Goal: Information Seeking & Learning: Learn about a topic

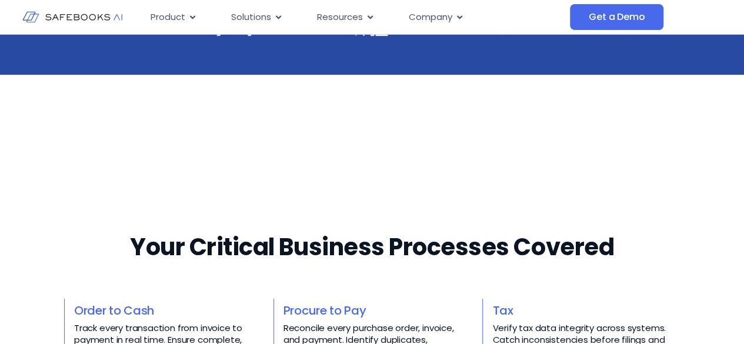
scroll to position [340, 0]
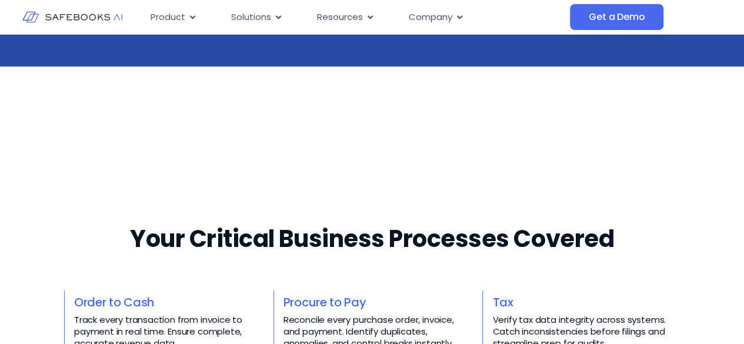
drag, startPoint x: 747, startPoint y: 25, endPoint x: 747, endPoint y: 57, distance: 32.4
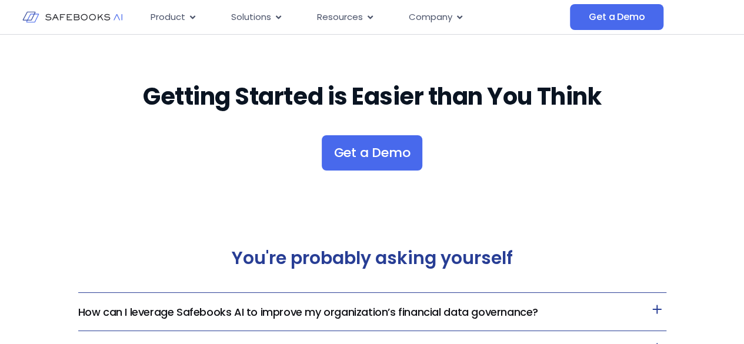
scroll to position [2222, 0]
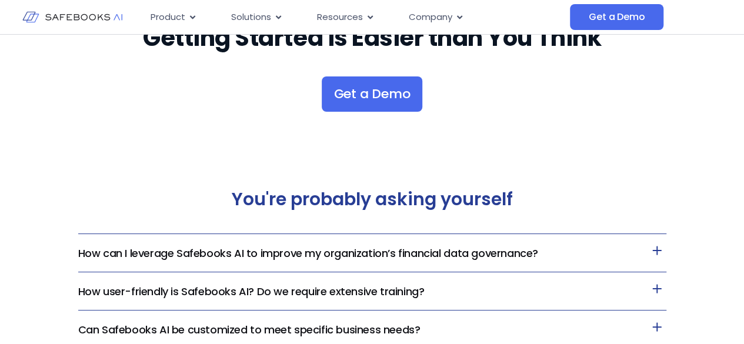
click at [357, 263] on h3 "How can I leverage Safebooks AI to improve my organization’s financial data gov…" at bounding box center [372, 253] width 588 height 38
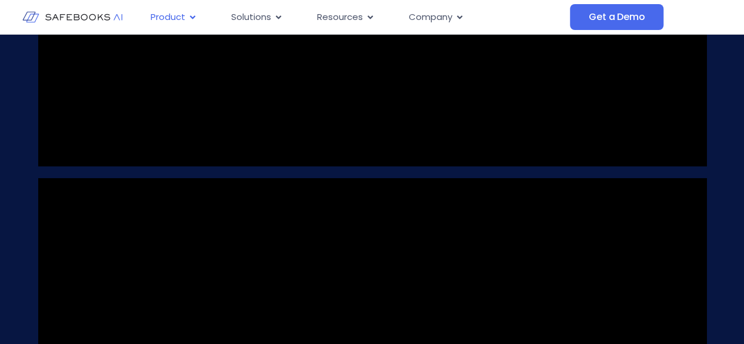
scroll to position [1104, 0]
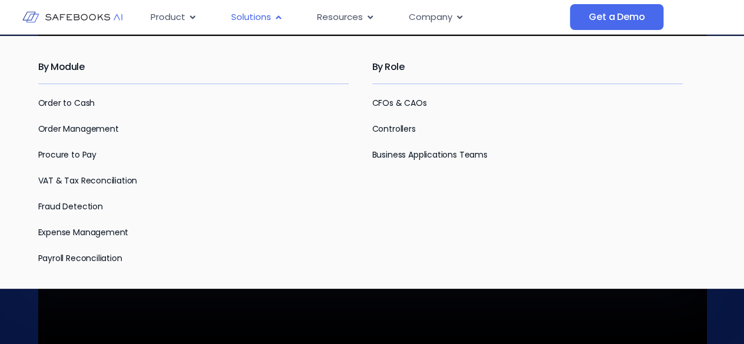
click at [245, 21] on span "Solutions" at bounding box center [251, 18] width 40 height 14
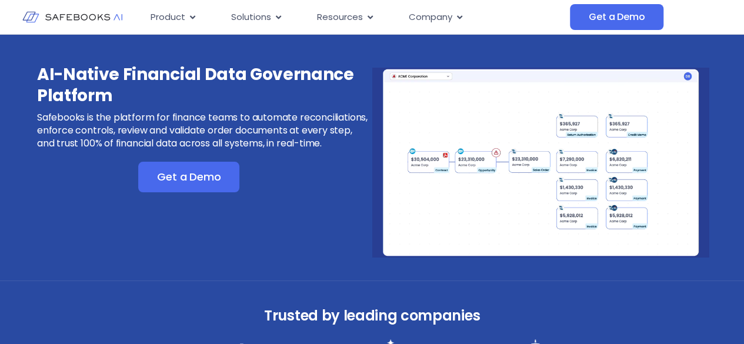
scroll to position [0, 0]
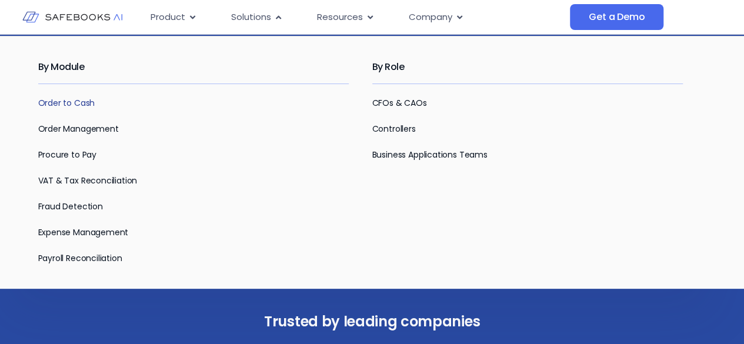
click at [71, 101] on link "Order to Cash" at bounding box center [66, 103] width 57 height 12
click at [75, 124] on link "Order Management" at bounding box center [78, 129] width 81 height 12
click at [74, 207] on link "Fraud Detection" at bounding box center [70, 207] width 65 height 12
click at [400, 124] on link "Controllers" at bounding box center [394, 129] width 44 height 12
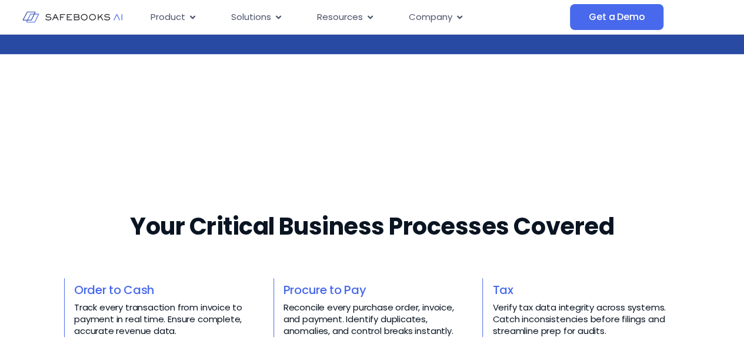
scroll to position [353, 0]
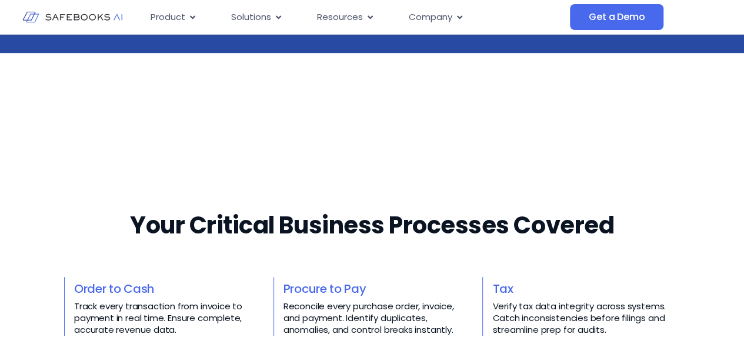
click at [418, 272] on div "Your Critical Business Processes Covered​​ Order to Cash Track every transactio…" at bounding box center [372, 346] width 616 height 322
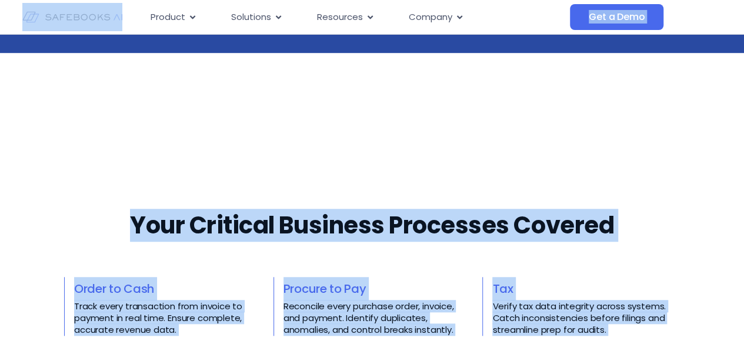
copy body "Skip to content Product Close Product Open Product Product Platform Overview Se…"
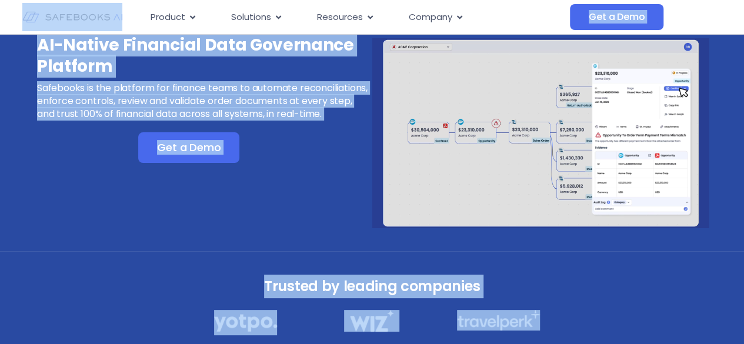
scroll to position [0, 0]
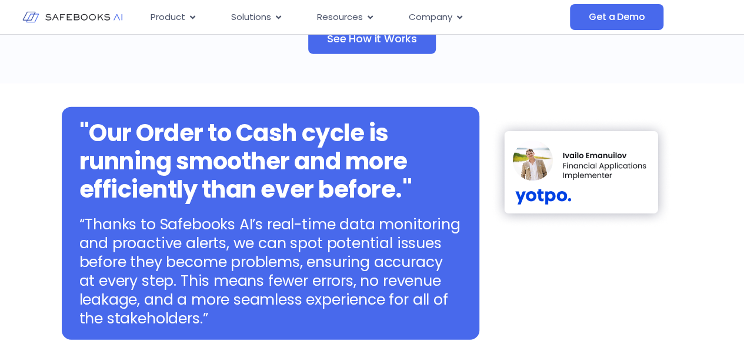
scroll to position [1412, 0]
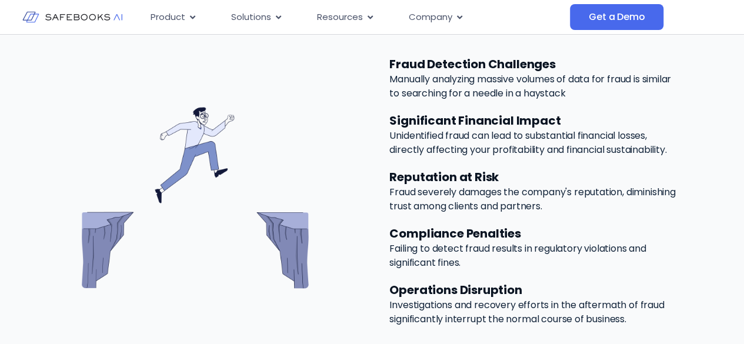
scroll to position [687, 0]
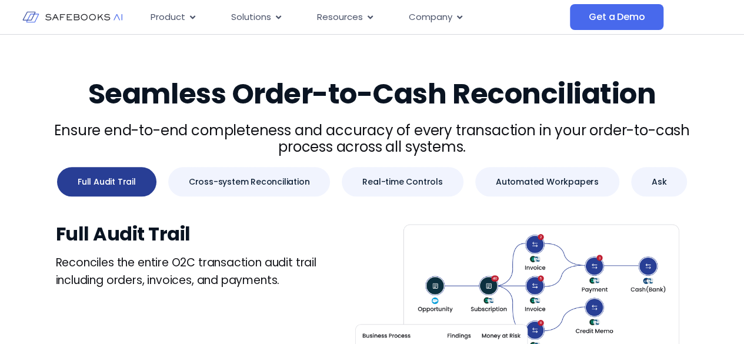
scroll to position [530, 0]
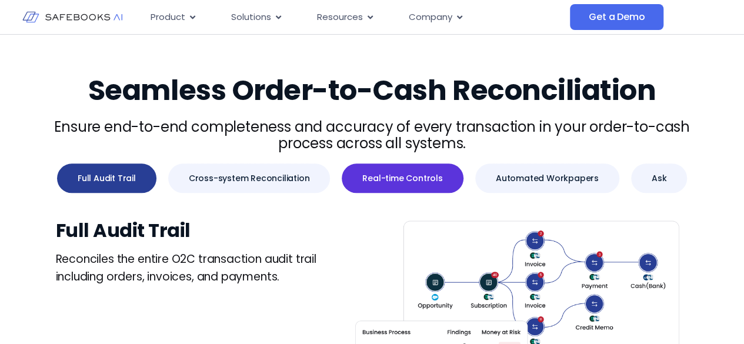
click at [404, 184] on button "Real-time Controls" at bounding box center [402, 178] width 121 height 29
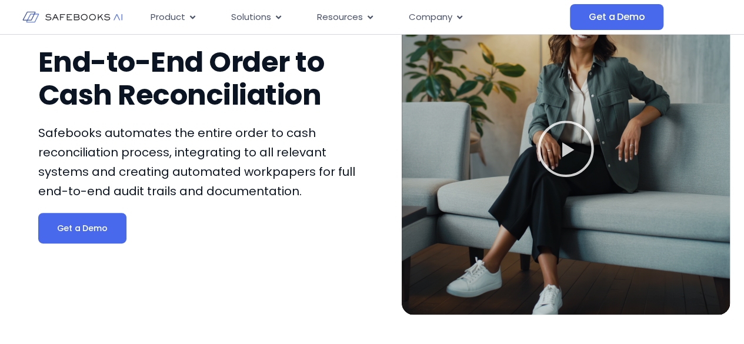
scroll to position [0, 0]
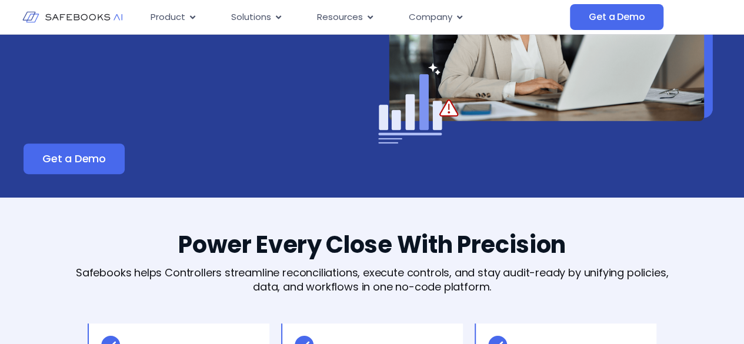
scroll to position [177, 0]
